Goal: Task Accomplishment & Management: Complete application form

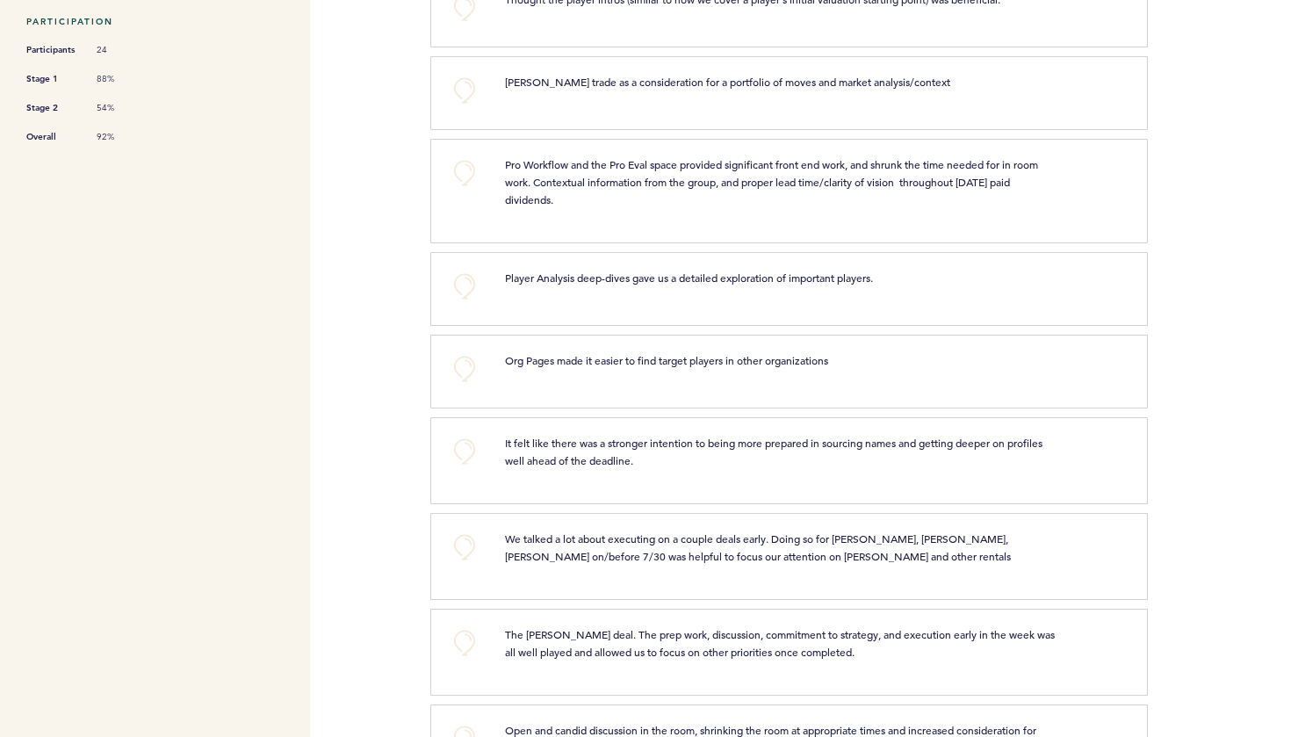
scroll to position [496, 0]
click at [460, 284] on button "+0" at bounding box center [464, 285] width 35 height 35
click at [460, 284] on span "+1" at bounding box center [464, 284] width 12 height 18
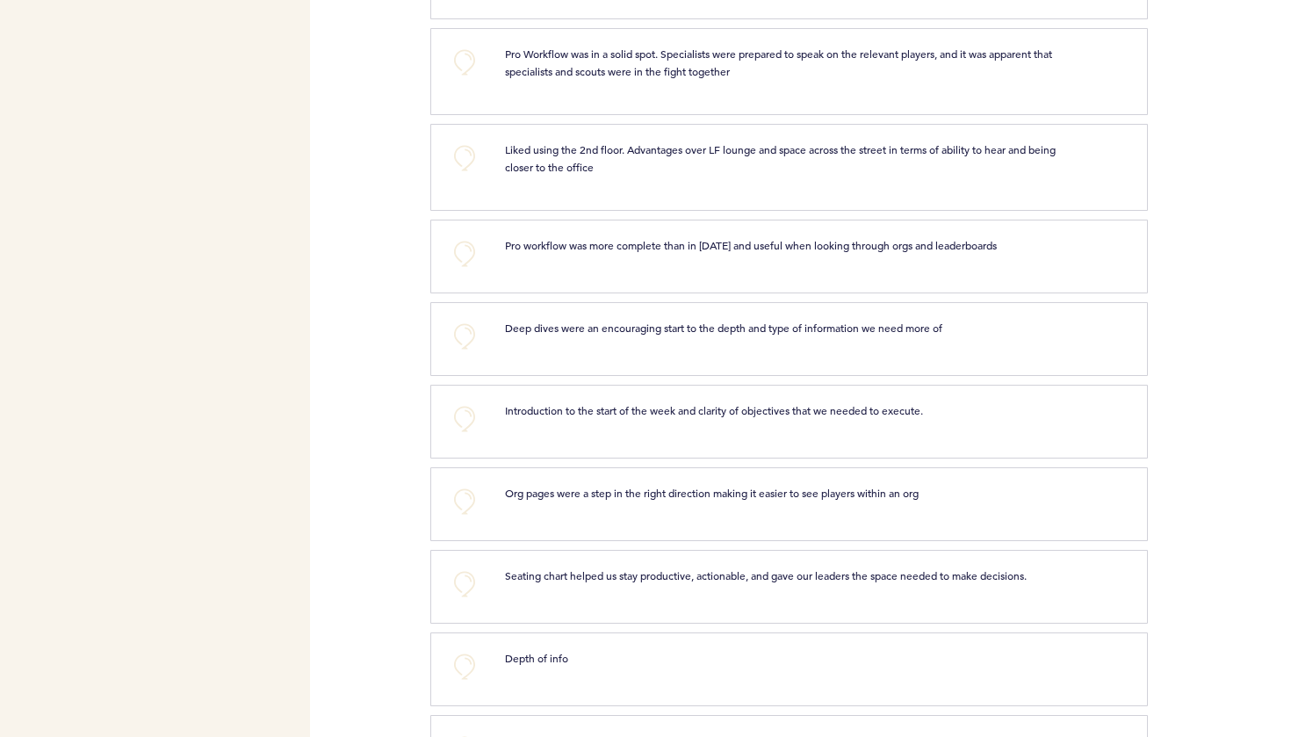
scroll to position [2877, 0]
click at [463, 318] on button "+0" at bounding box center [464, 335] width 35 height 35
click at [463, 325] on span "+1" at bounding box center [464, 334] width 12 height 18
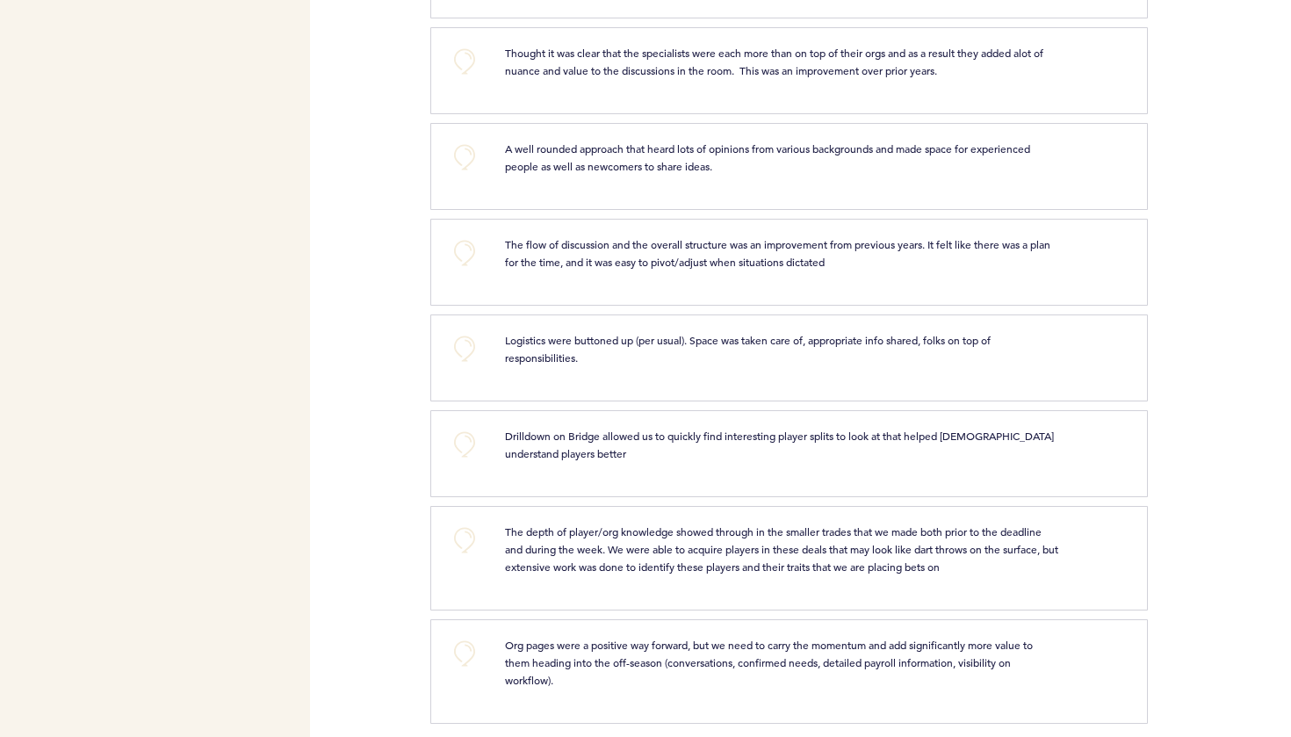
scroll to position [3563, 0]
click at [466, 428] on button "+0" at bounding box center [464, 445] width 35 height 35
click at [466, 435] on span "+1" at bounding box center [464, 444] width 12 height 18
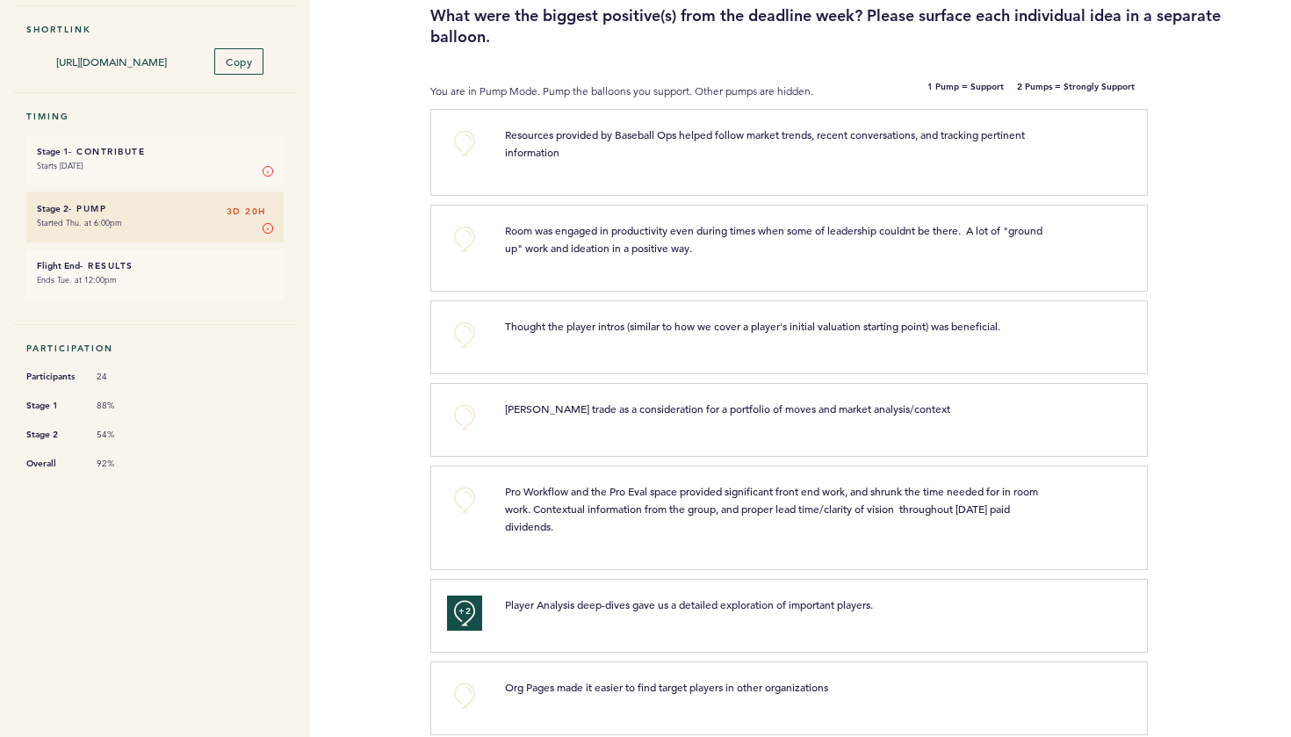
scroll to position [32, 0]
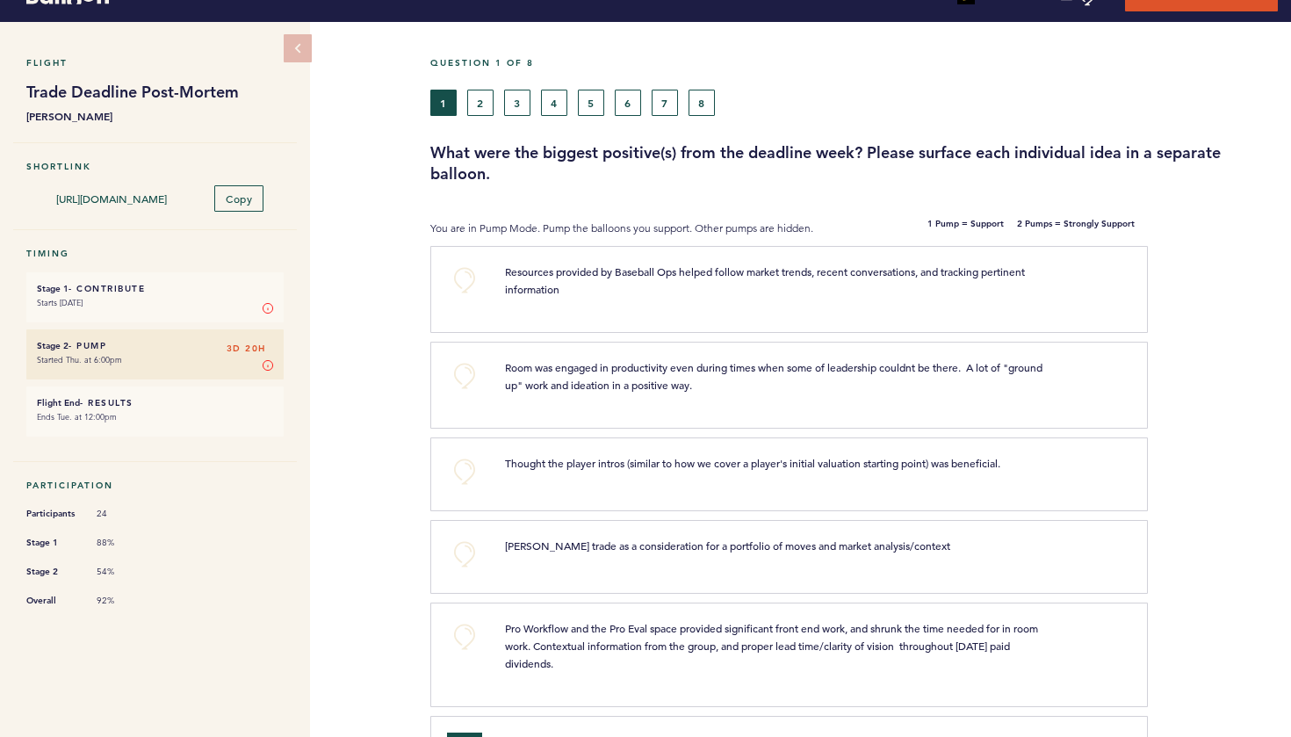
click at [480, 108] on button "2" at bounding box center [480, 103] width 26 height 26
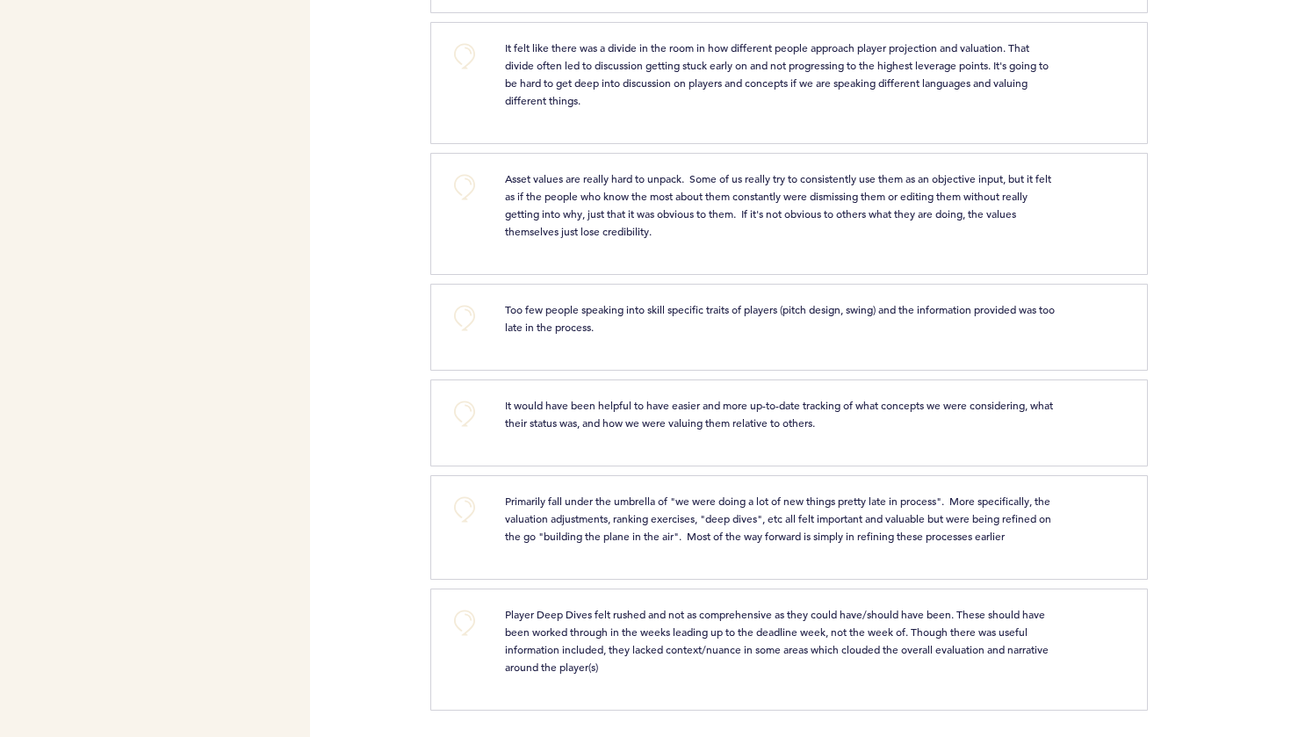
scroll to position [7011, 0]
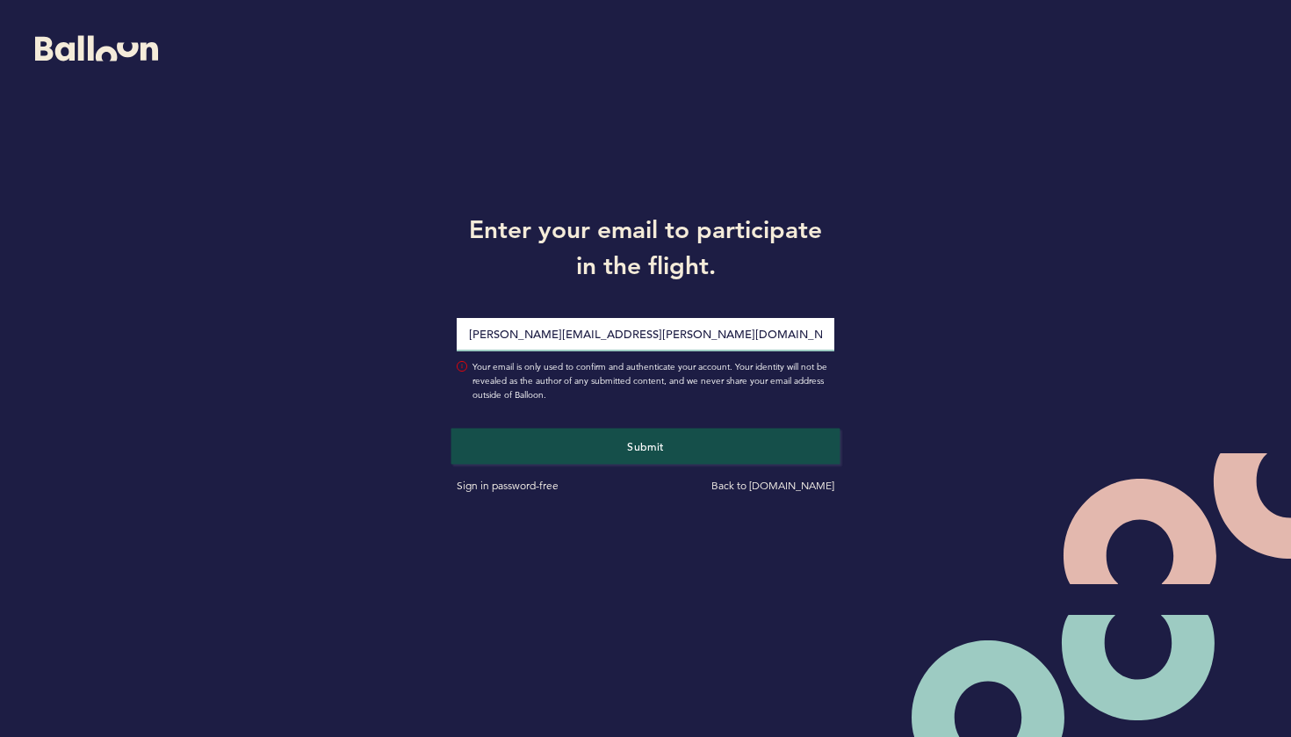
type input "Joseph.Douglas@Pirates.com"
click at [646, 445] on button "Submit" at bounding box center [645, 446] width 389 height 36
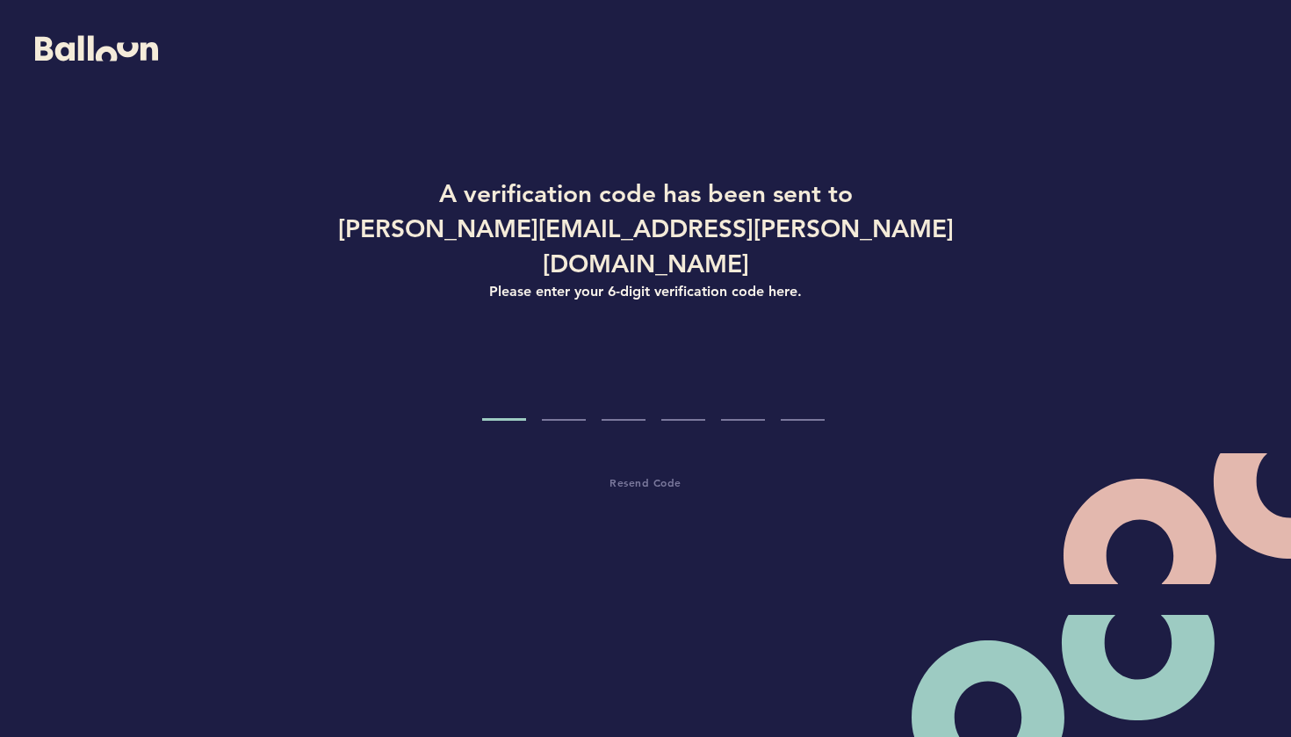
type input "6"
type input "5"
type input "6"
type input "4"
type input "9"
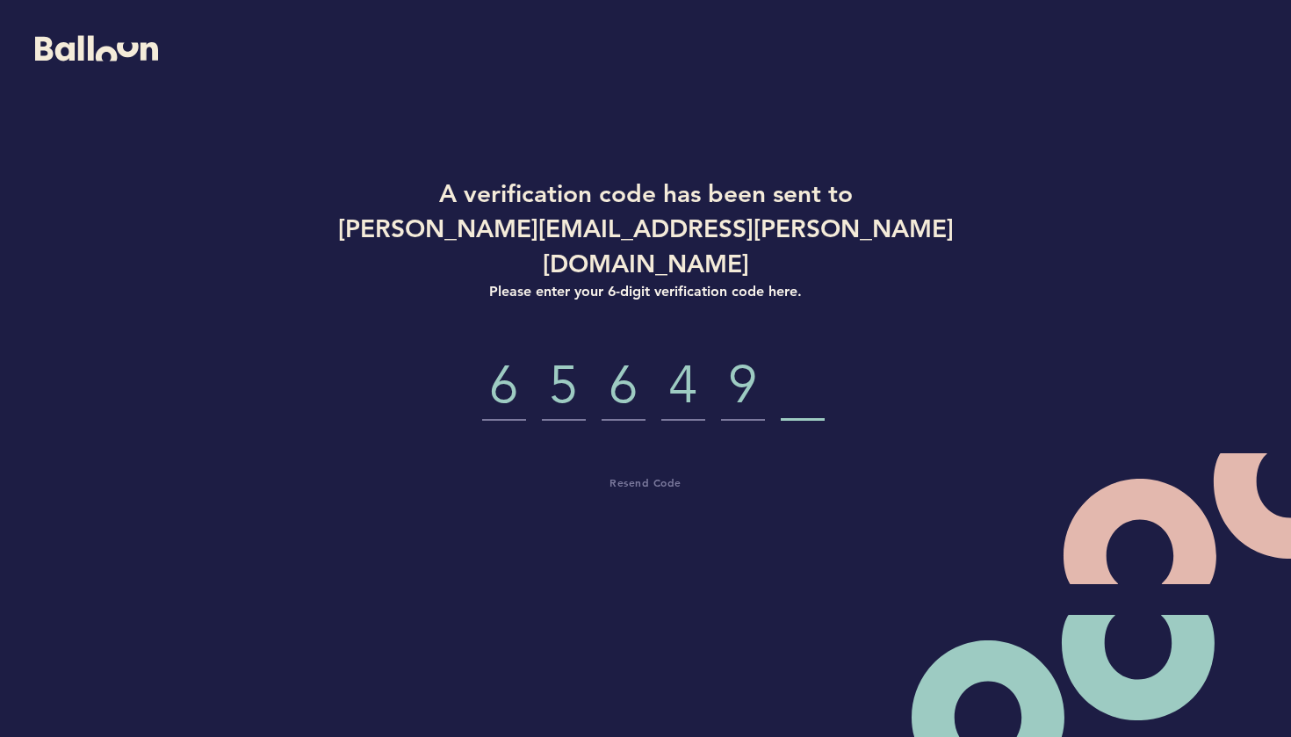
type input "8"
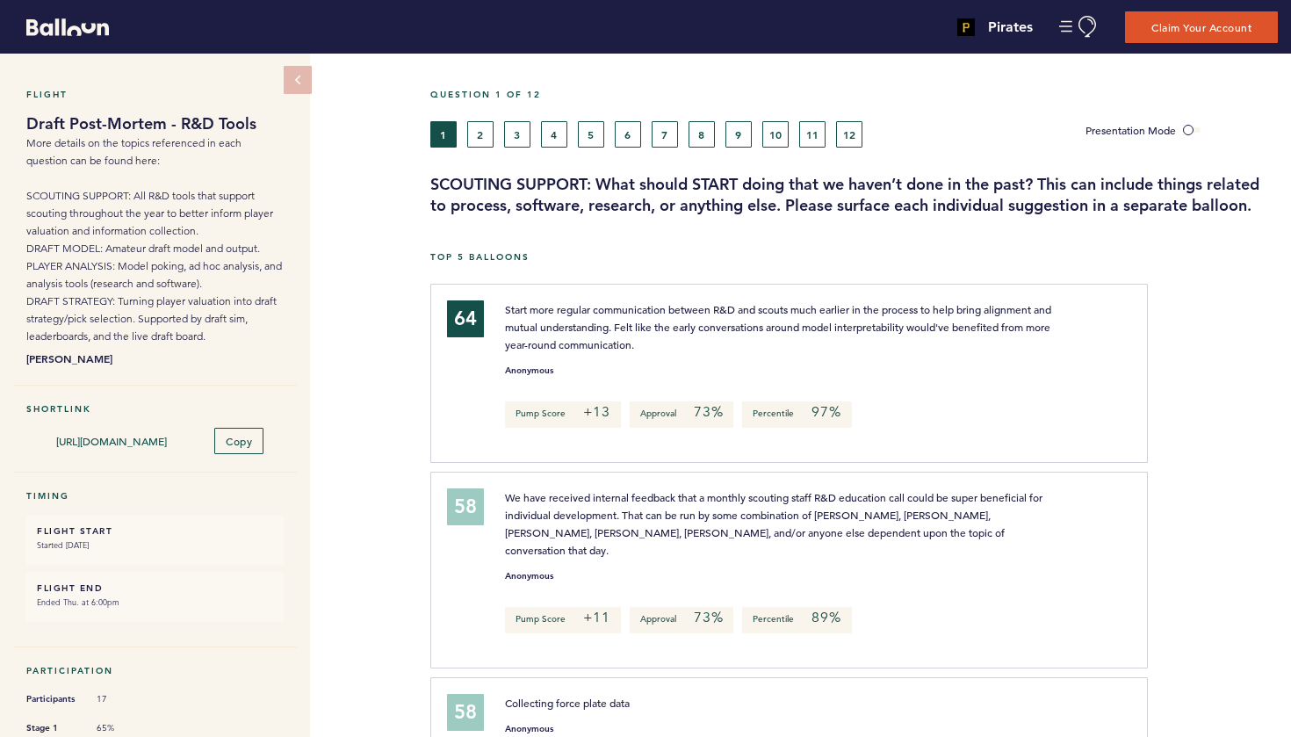
click at [475, 133] on button "2" at bounding box center [480, 134] width 26 height 26
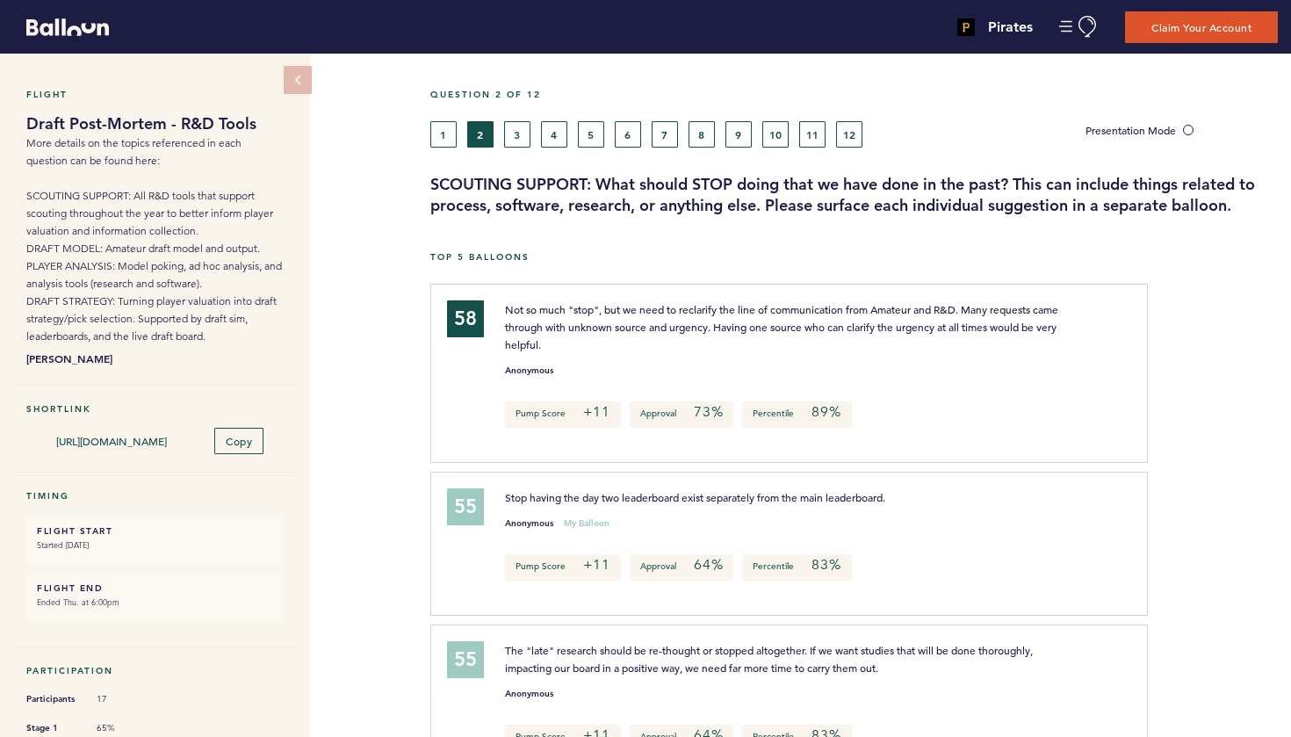
click at [513, 128] on button "3" at bounding box center [517, 134] width 26 height 26
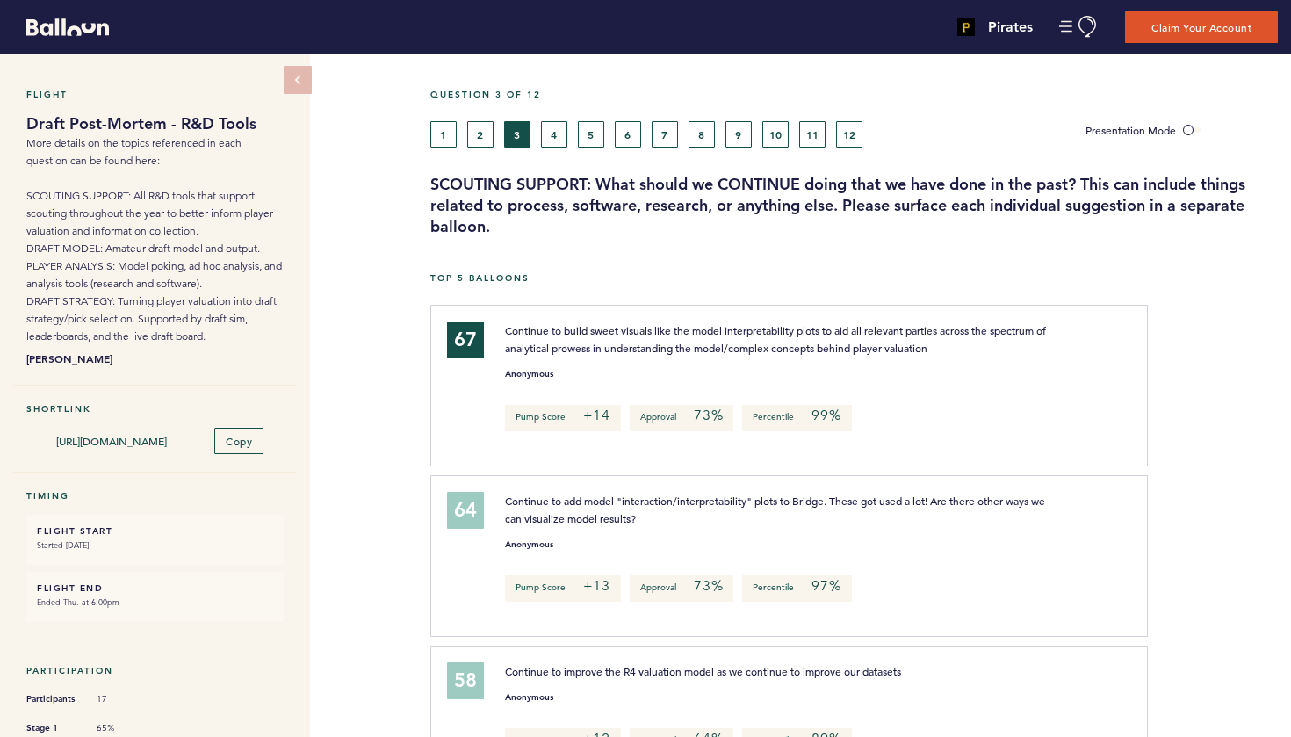
click at [554, 134] on button "4" at bounding box center [554, 134] width 26 height 26
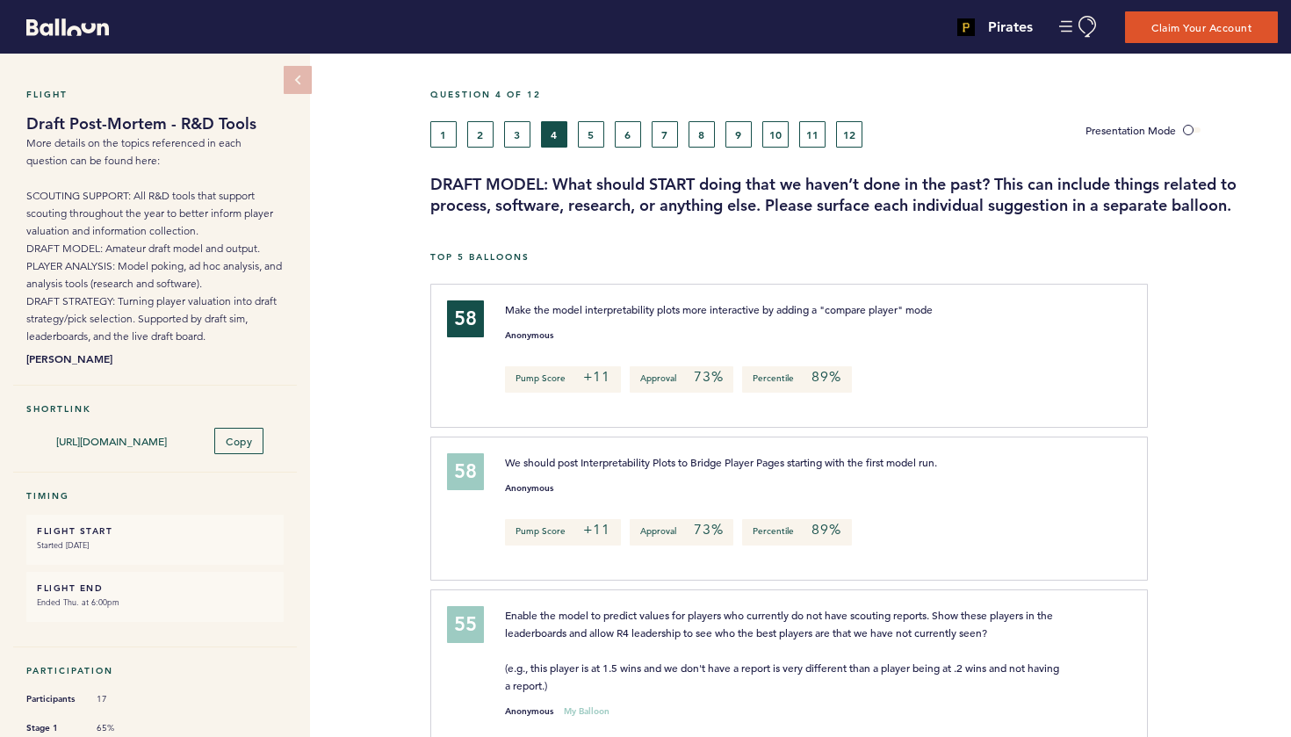
click at [589, 133] on button "5" at bounding box center [591, 134] width 26 height 26
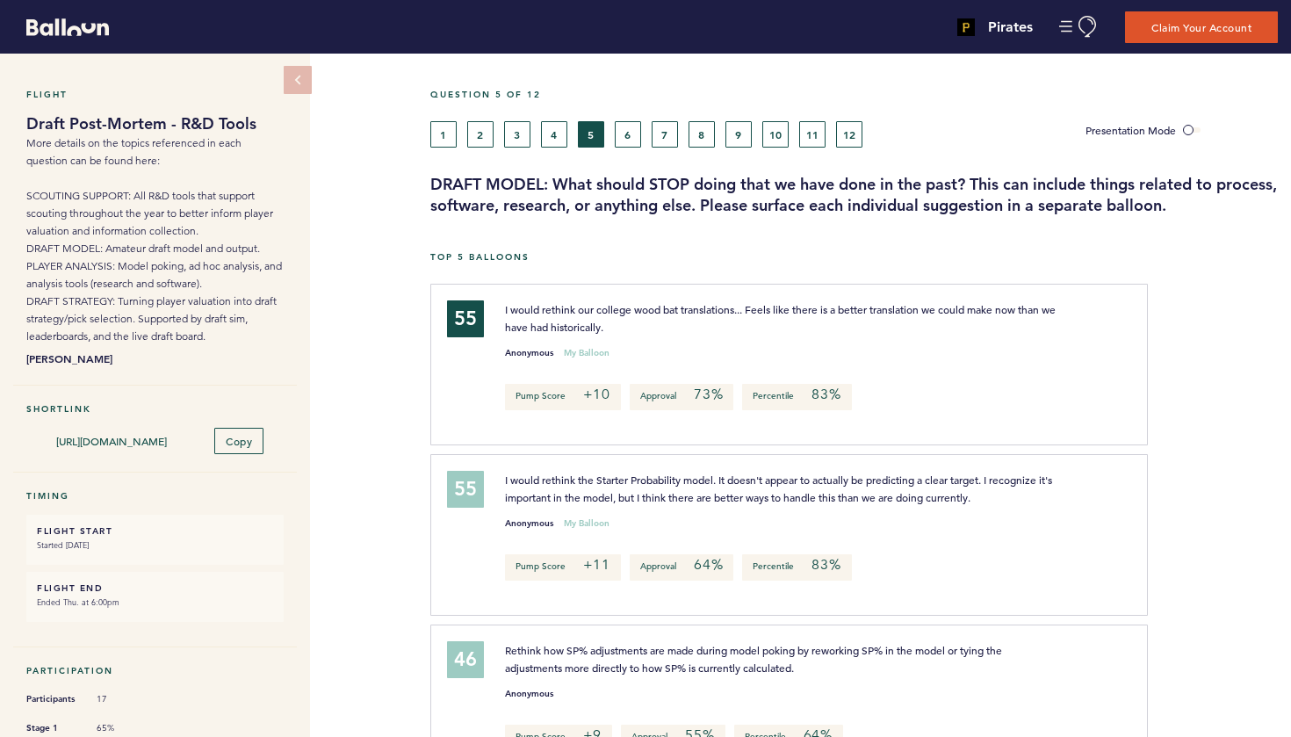
click at [618, 132] on button "6" at bounding box center [628, 134] width 26 height 26
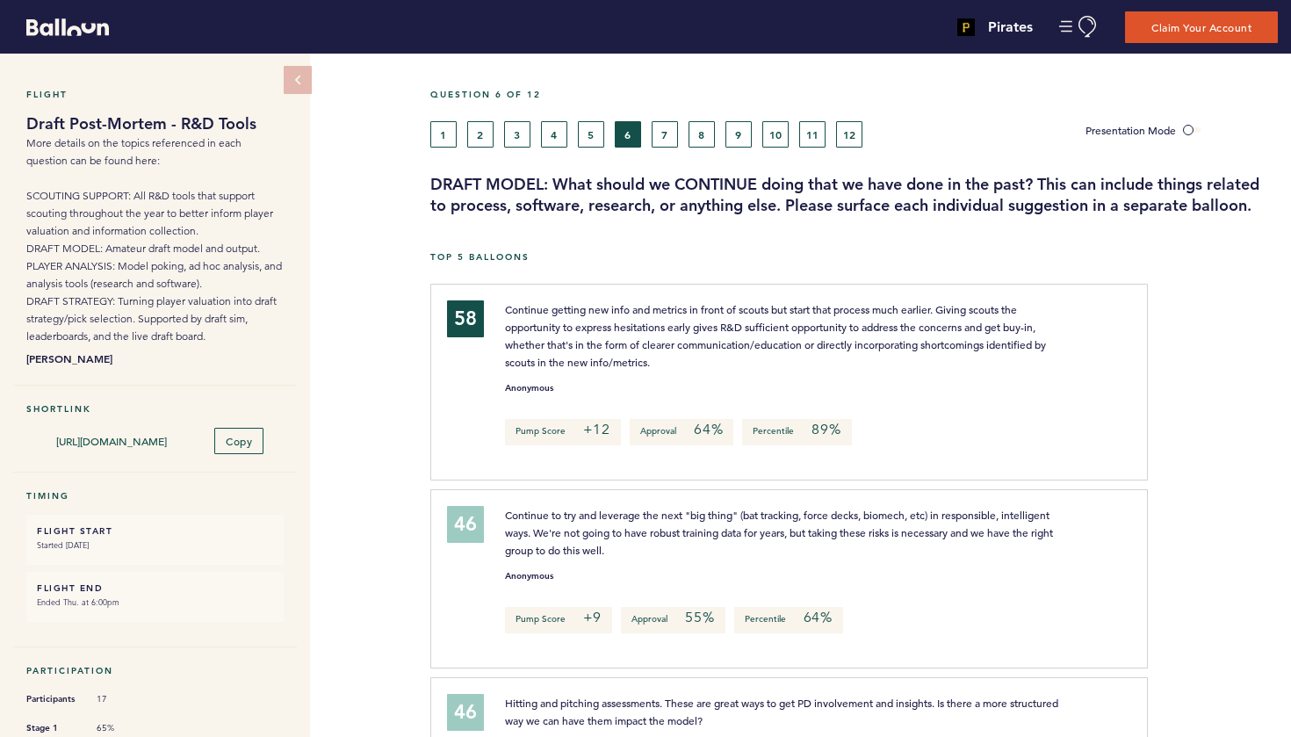
click at [663, 131] on button "7" at bounding box center [665, 134] width 26 height 26
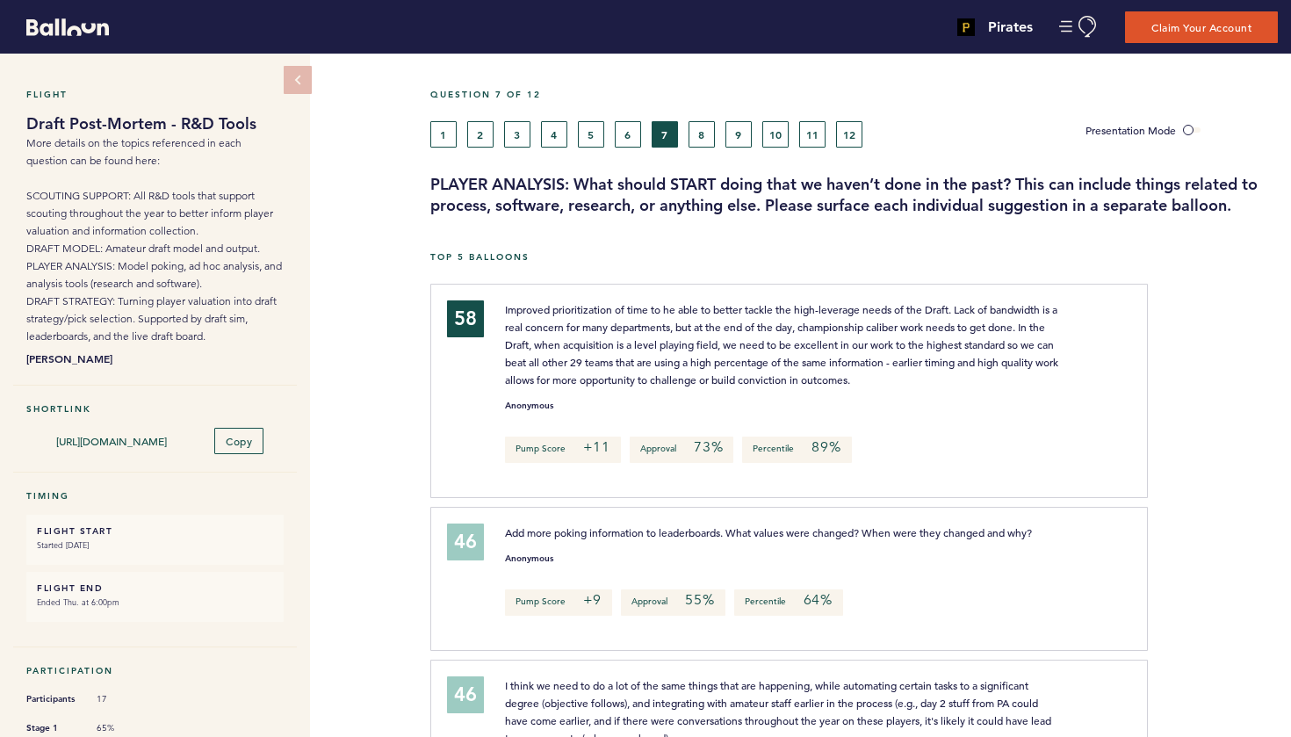
click at [698, 136] on button "8" at bounding box center [702, 134] width 26 height 26
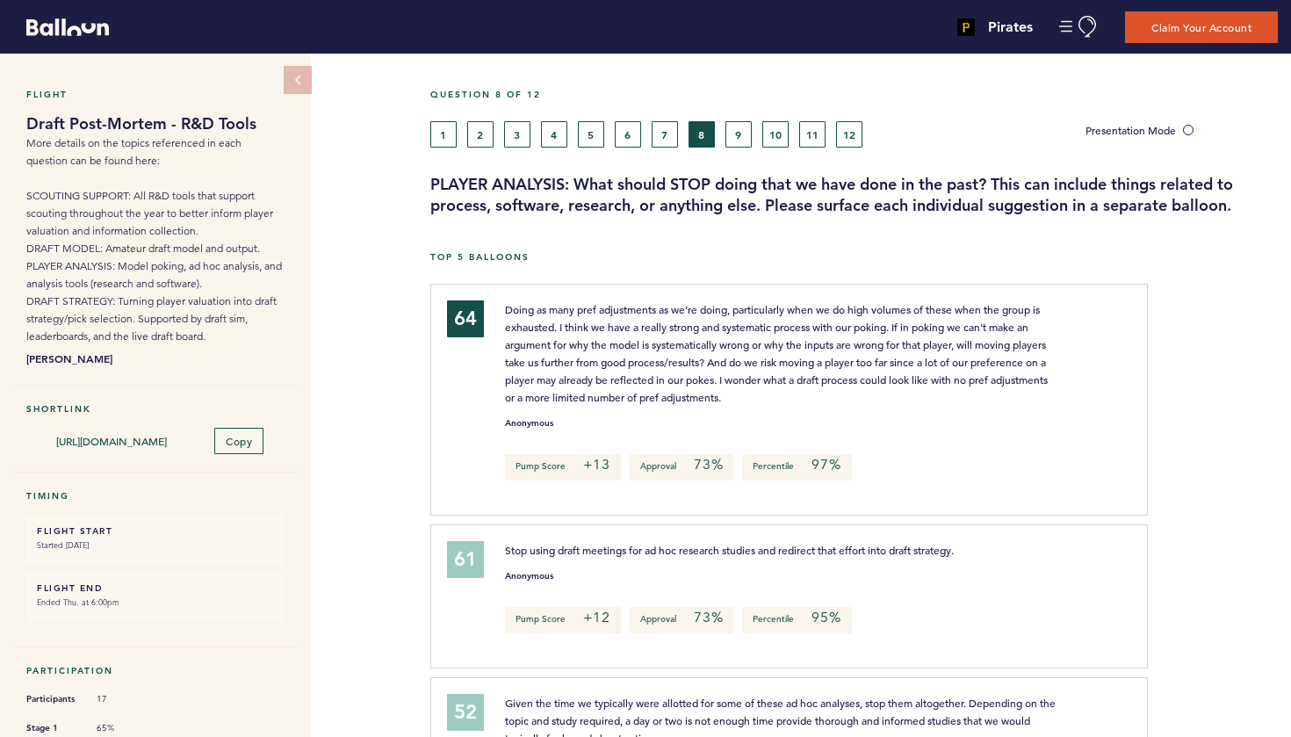
click at [743, 140] on button "9" at bounding box center [738, 134] width 26 height 26
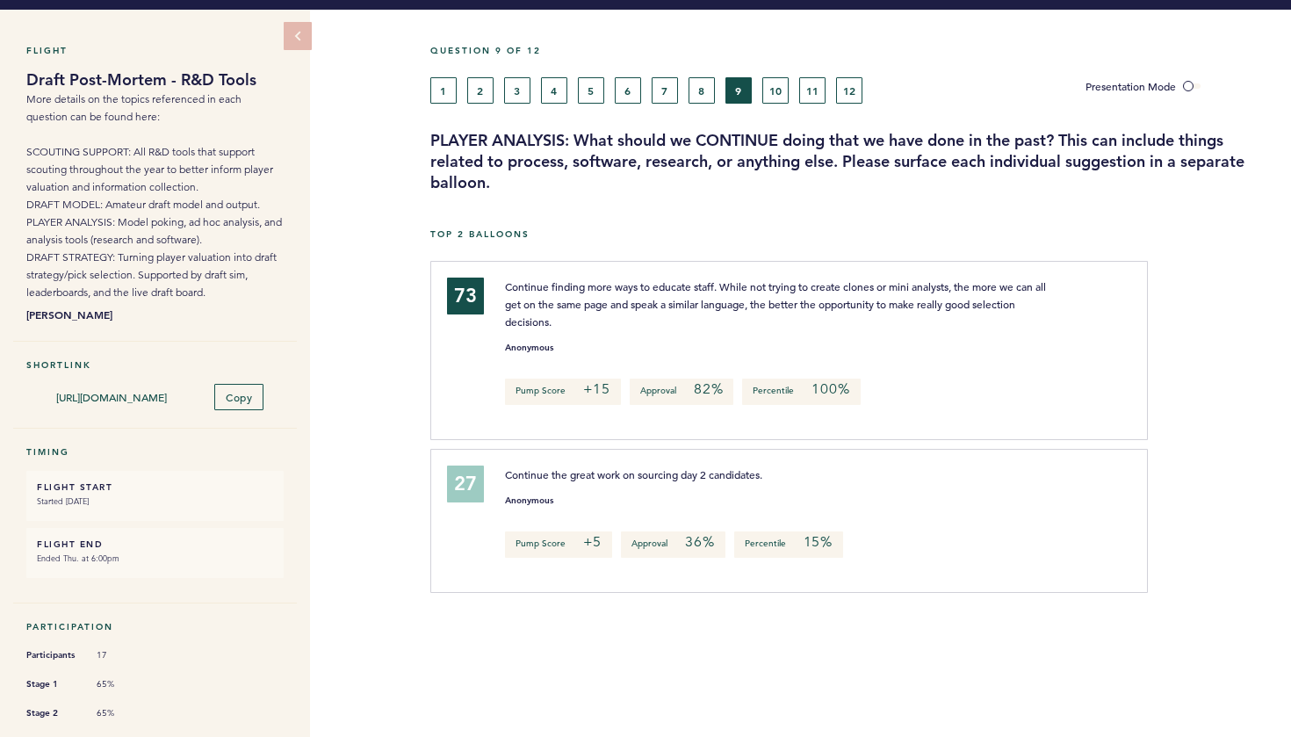
scroll to position [32, 0]
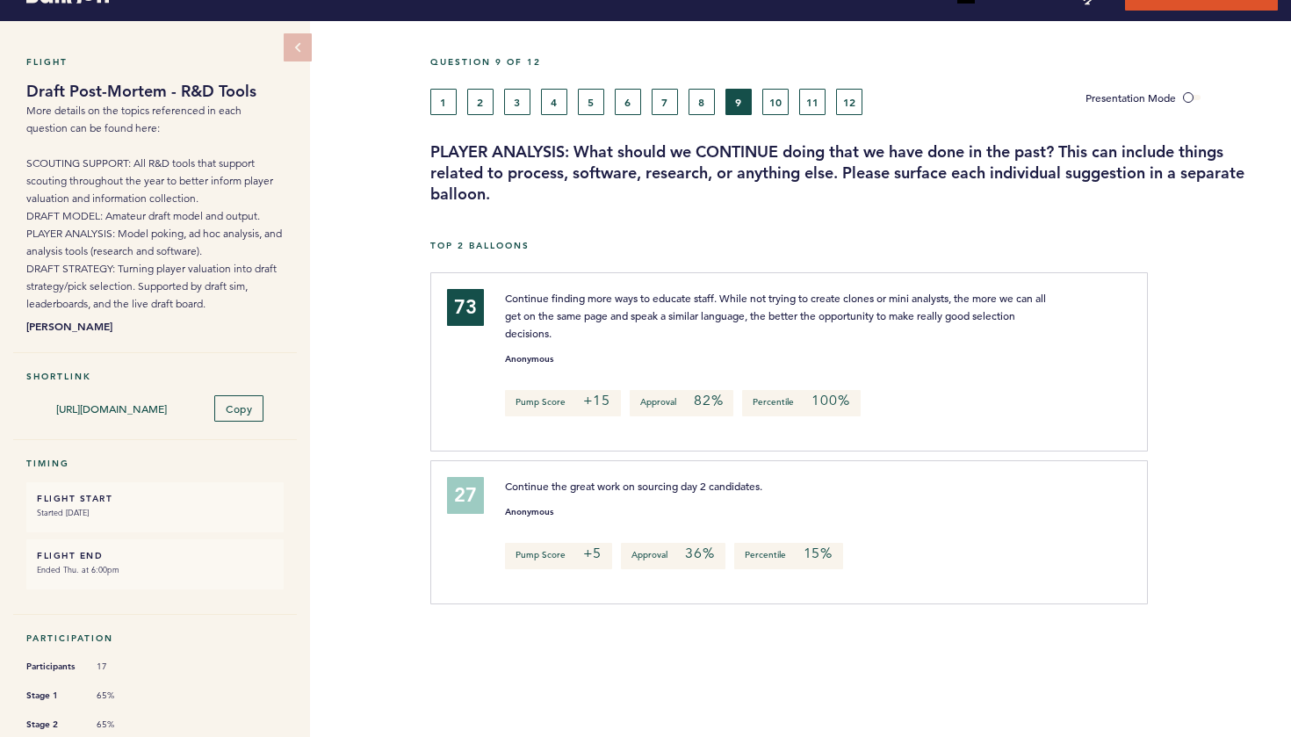
click at [777, 101] on button "10" at bounding box center [775, 102] width 26 height 26
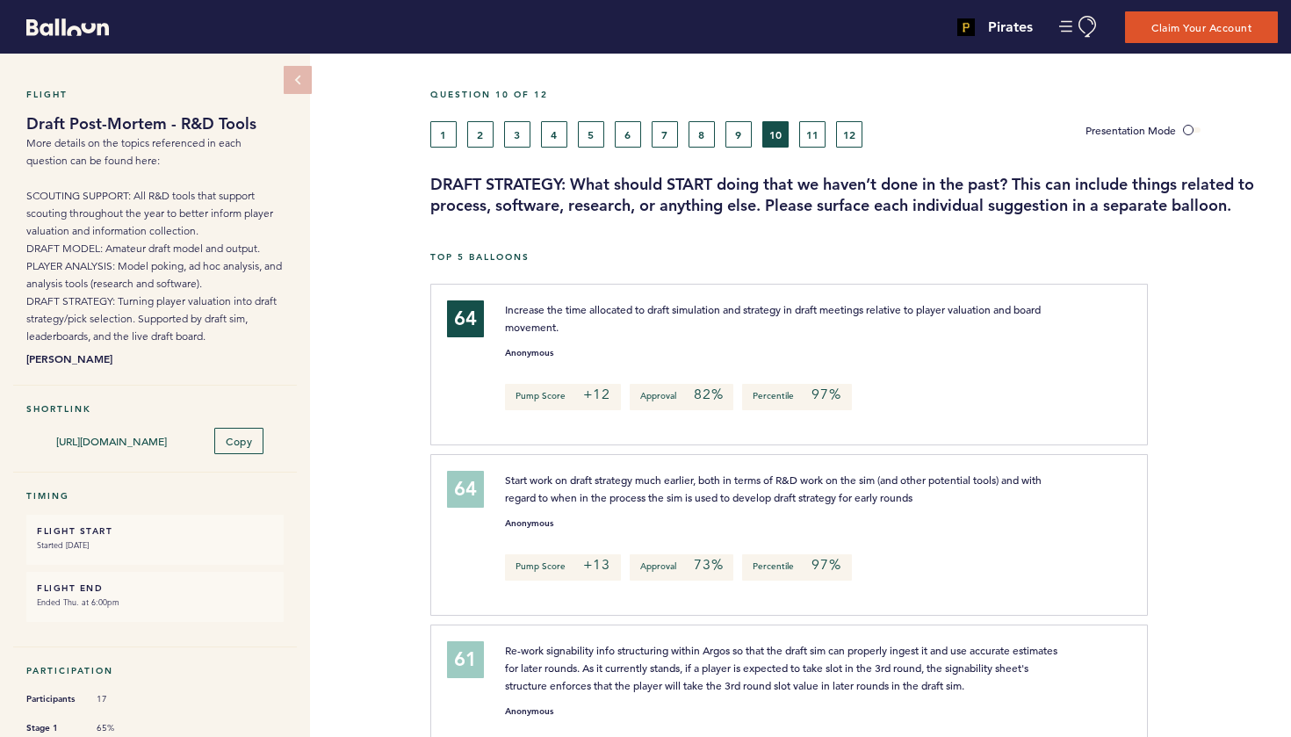
click at [809, 137] on button "11" at bounding box center [812, 134] width 26 height 26
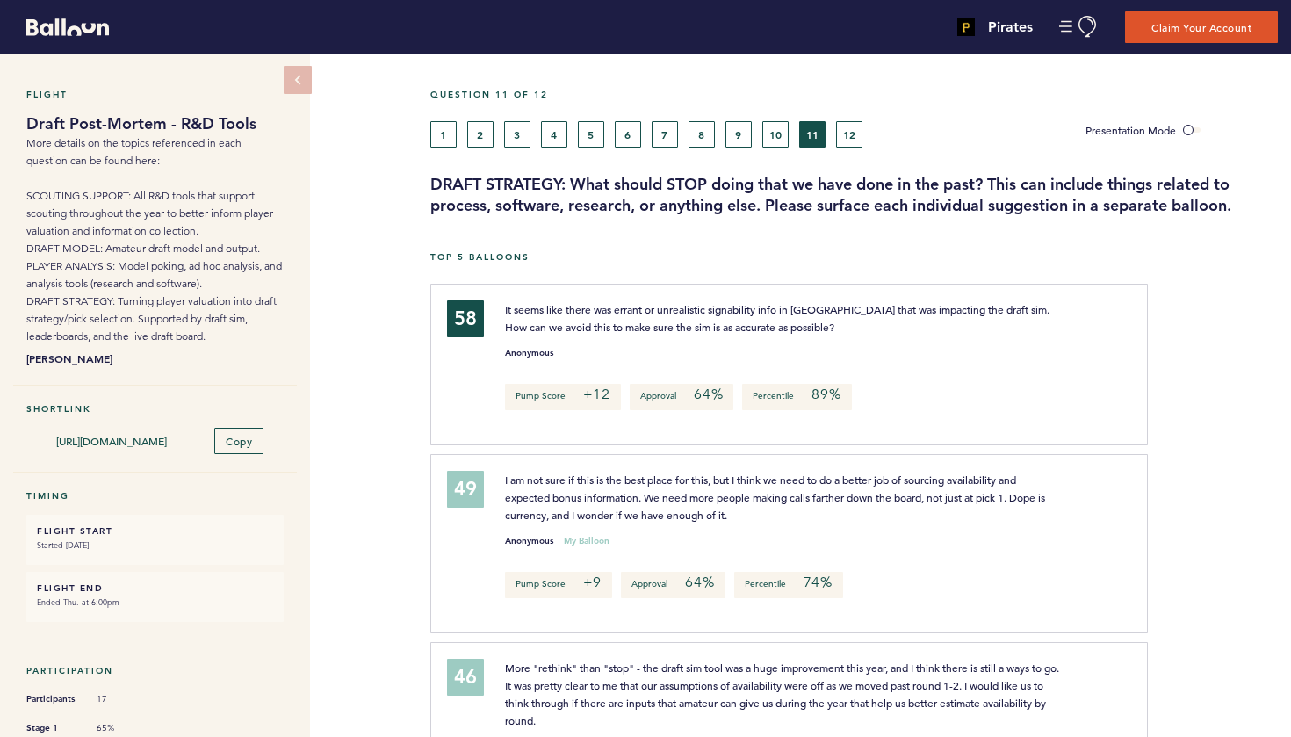
click at [853, 145] on button "12" at bounding box center [849, 134] width 26 height 26
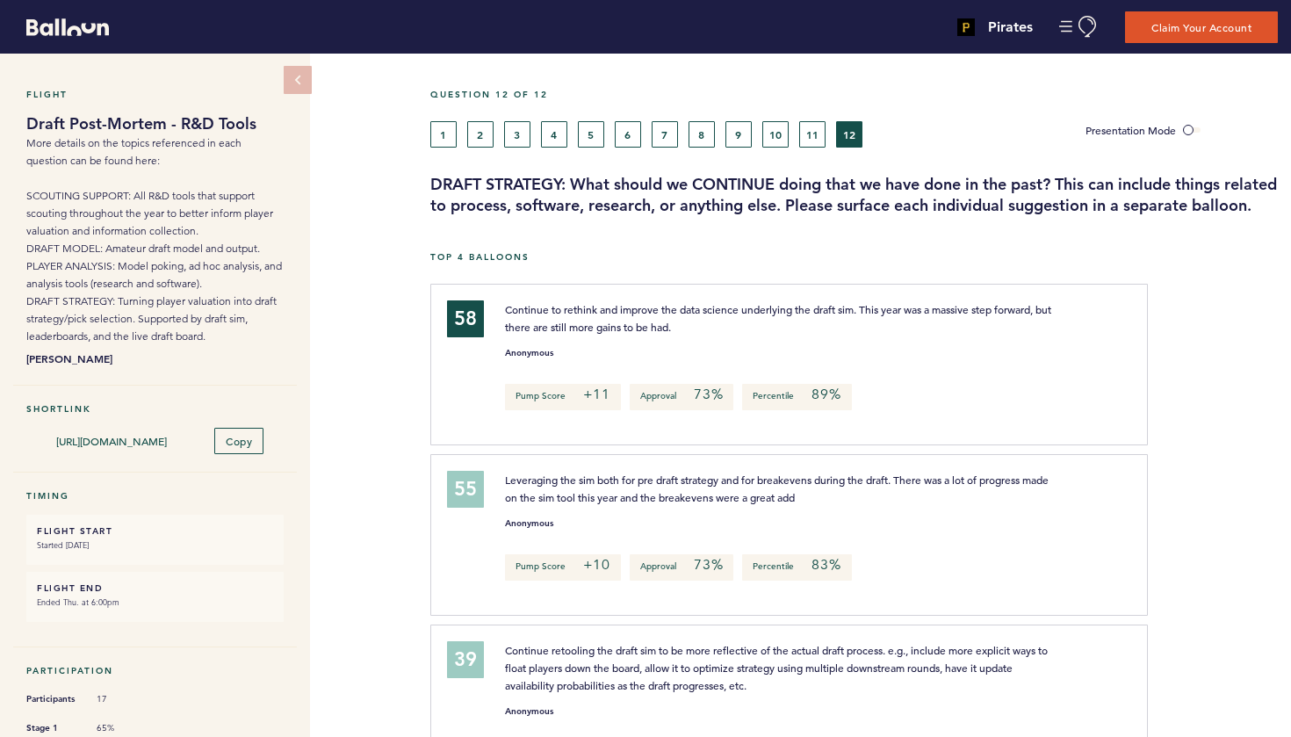
click at [445, 142] on button "1" at bounding box center [443, 134] width 26 height 26
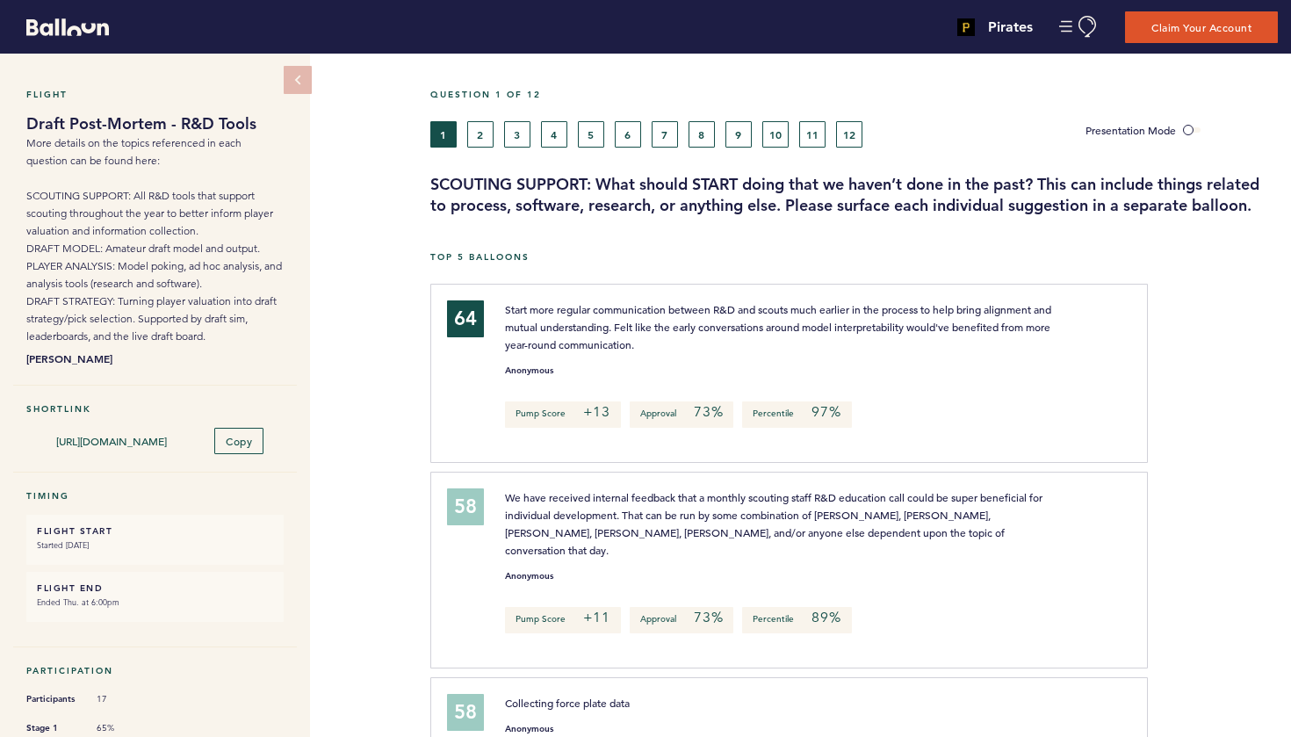
click at [480, 134] on button "2" at bounding box center [480, 134] width 26 height 26
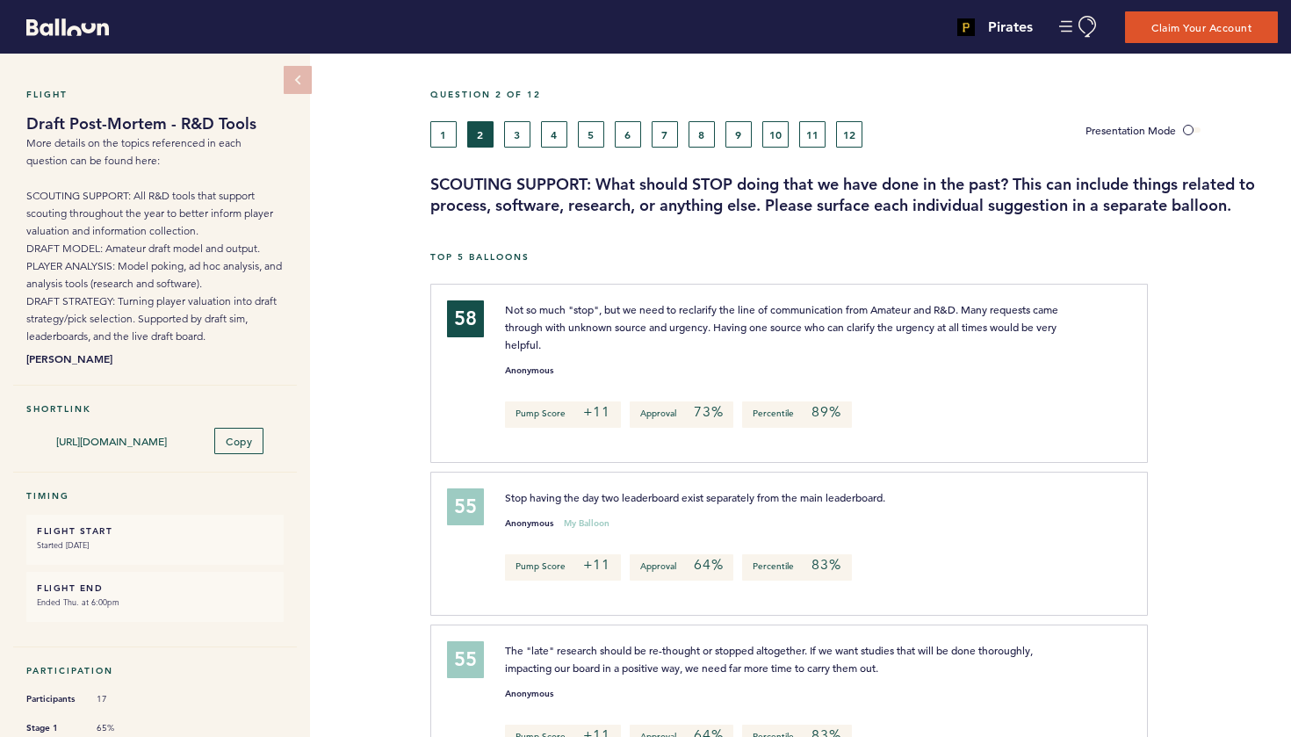
click at [522, 133] on button "3" at bounding box center [517, 134] width 26 height 26
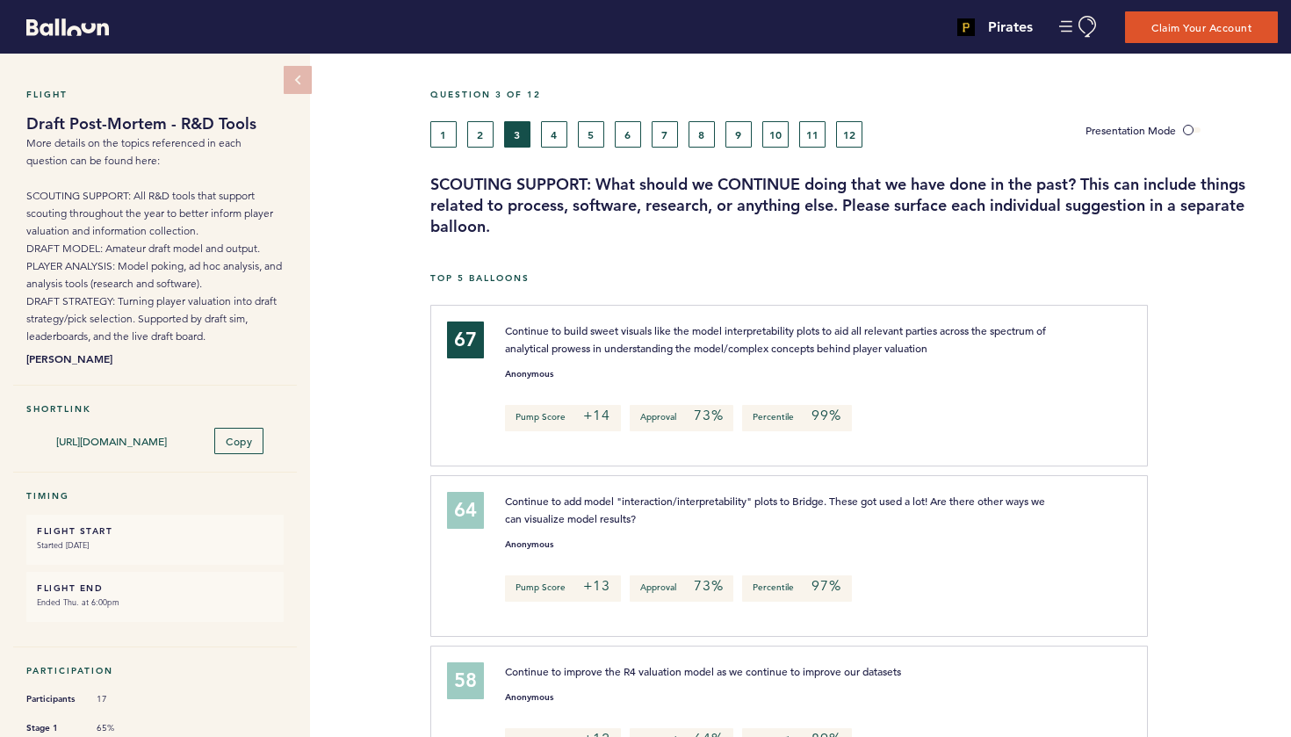
click at [555, 136] on button "4" at bounding box center [554, 134] width 26 height 26
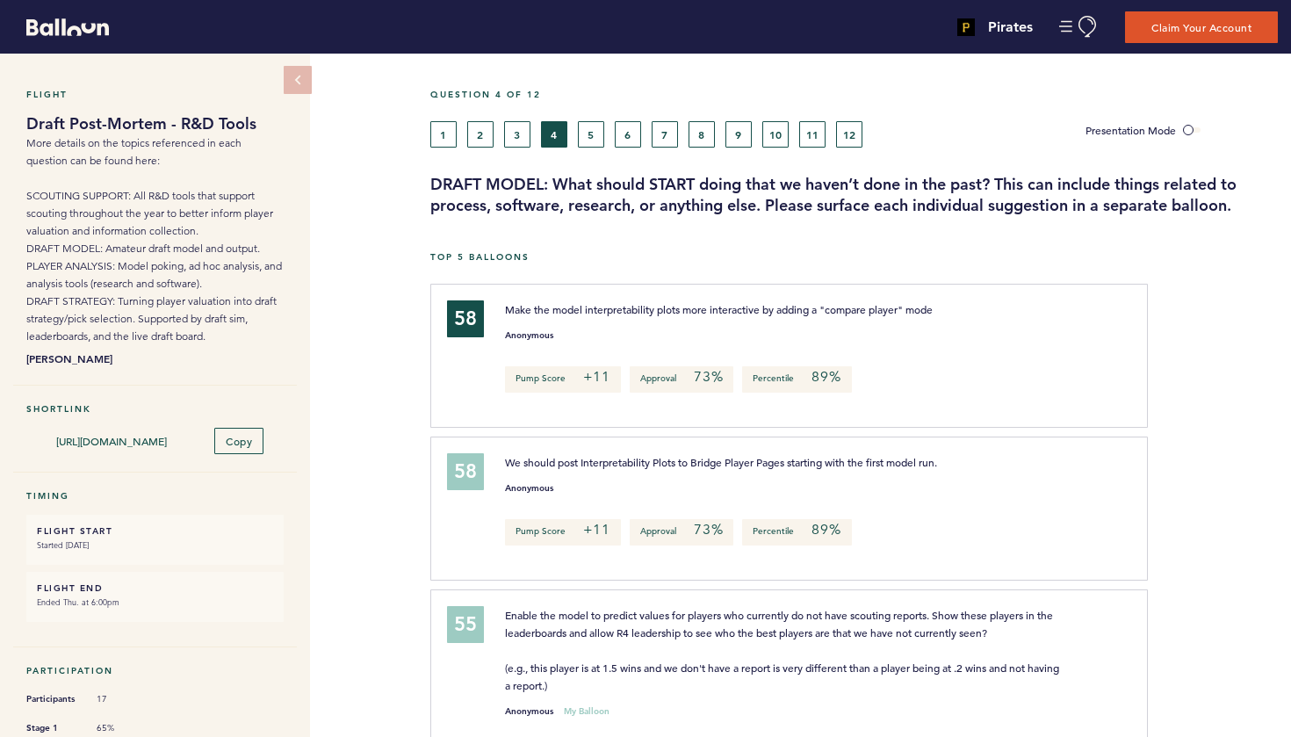
click at [835, 104] on div "Question 4 of 12" at bounding box center [854, 105] width 874 height 32
click at [981, 102] on div "Question 4 of 12" at bounding box center [854, 105] width 874 height 32
